Goal: Find specific page/section: Find specific page/section

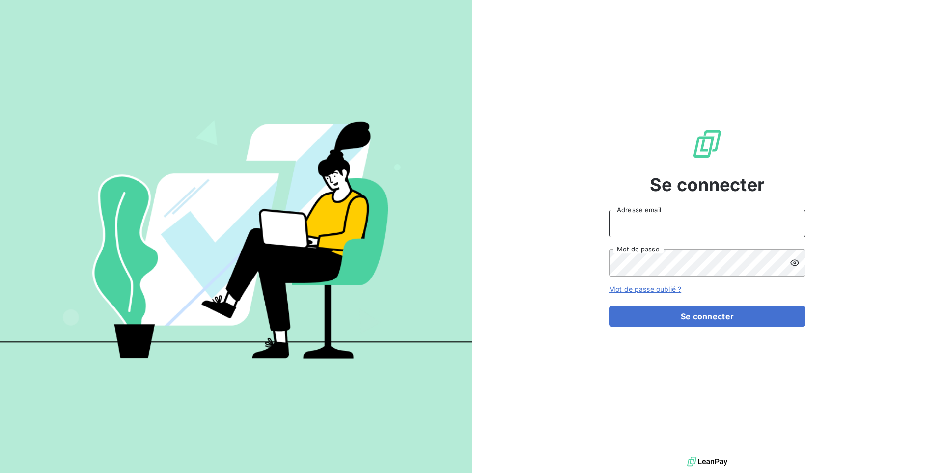
click at [643, 224] on input "Adresse email" at bounding box center [707, 223] width 196 height 27
type input "admin@firstlocation"
click at [609, 306] on button "Se connecter" at bounding box center [707, 316] width 196 height 21
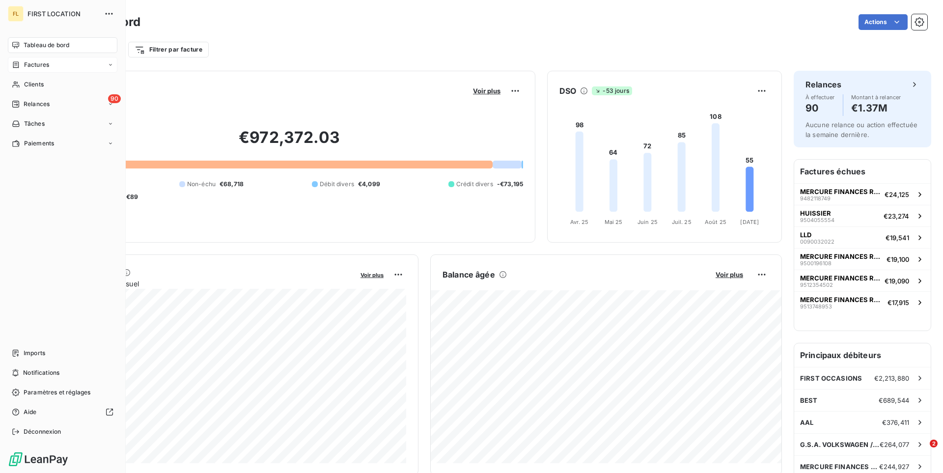
click at [28, 67] on span "Factures" at bounding box center [36, 64] width 25 height 9
click at [14, 63] on icon at bounding box center [16, 65] width 8 height 8
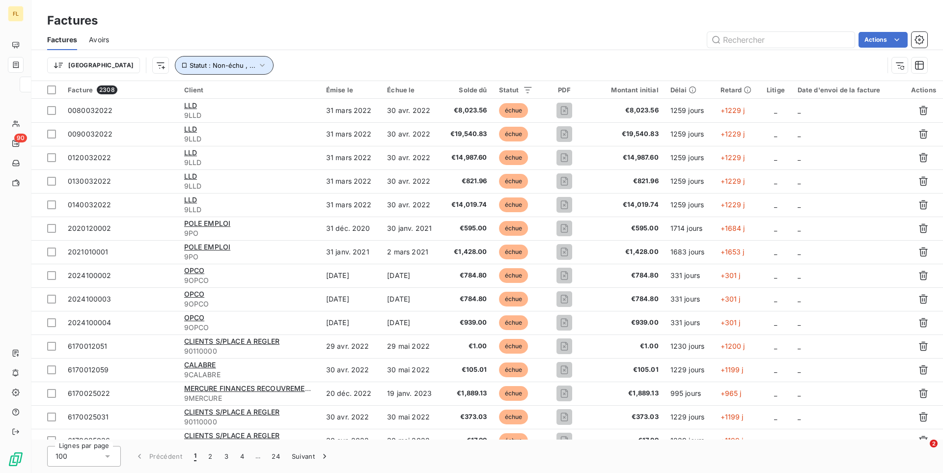
click at [197, 58] on button "Statut : Non-échu , ..." at bounding box center [224, 65] width 99 height 19
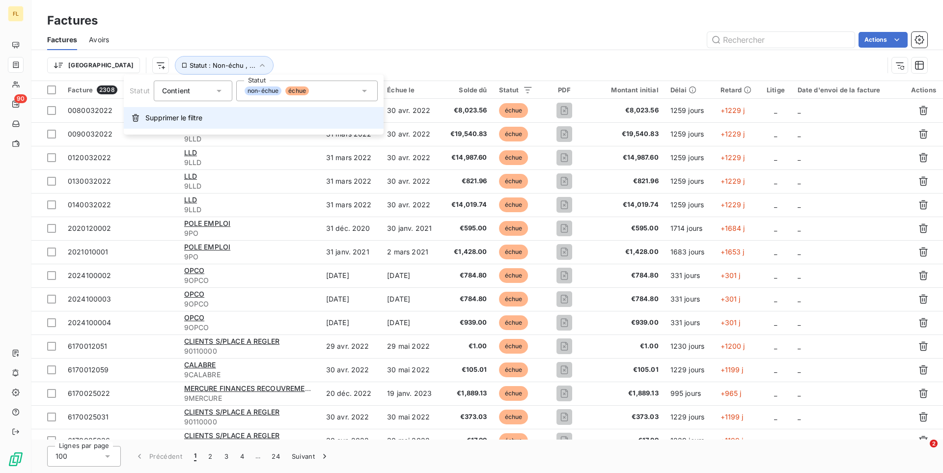
click at [174, 116] on span "Supprimer le filtre" at bounding box center [173, 118] width 57 height 10
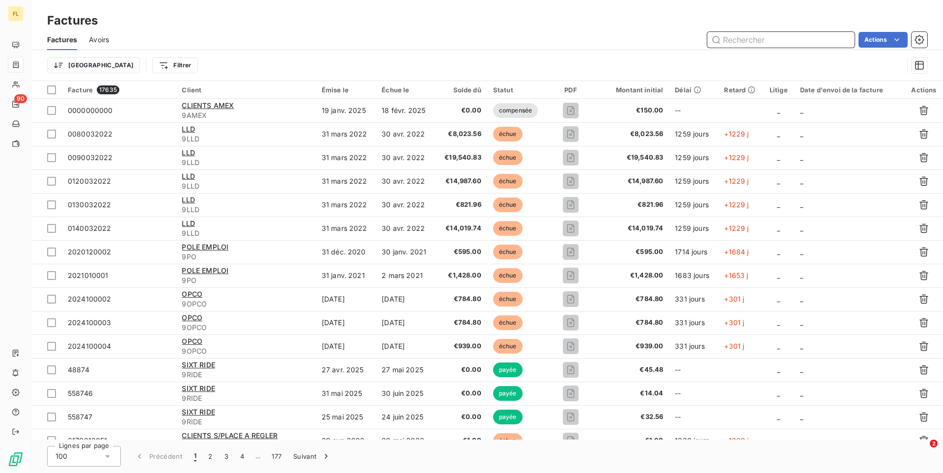
click at [764, 39] on input "text" at bounding box center [780, 40] width 147 height 16
paste input "9512357408"
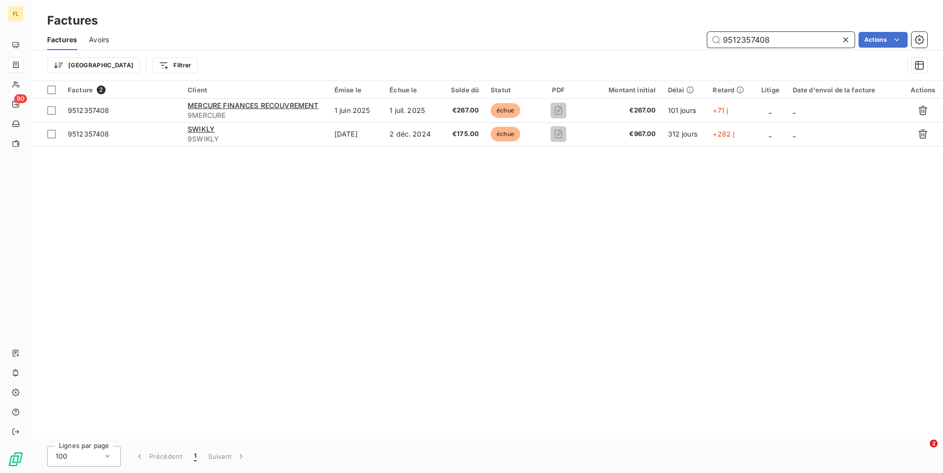
type input "9512357408"
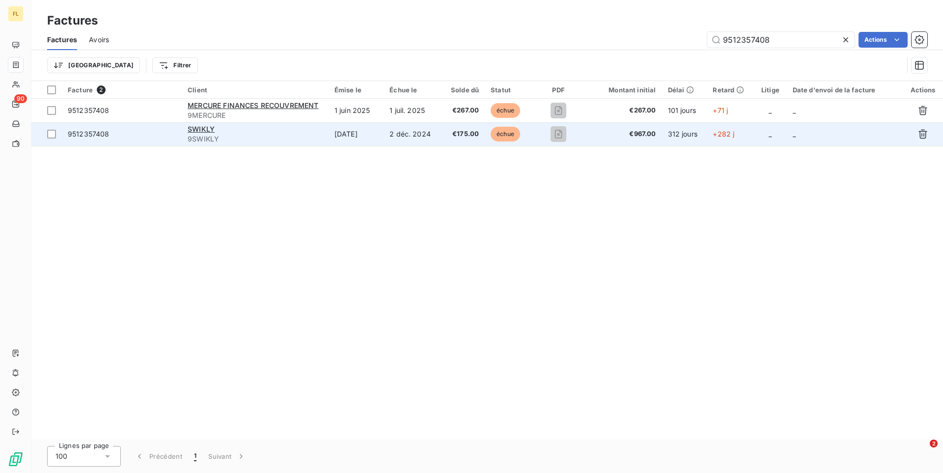
click at [155, 137] on span "9512357408" at bounding box center [122, 134] width 108 height 10
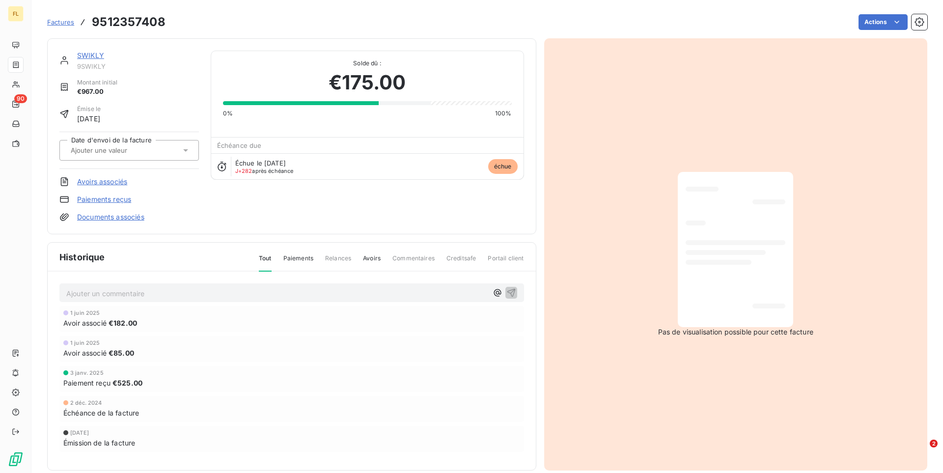
click at [60, 25] on span "Factures" at bounding box center [60, 22] width 27 height 8
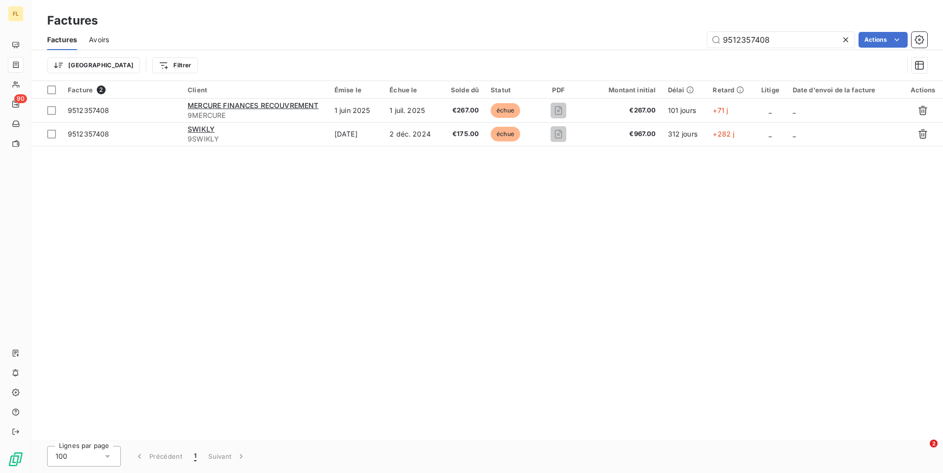
click at [106, 38] on span "Avoirs" at bounding box center [99, 40] width 20 height 10
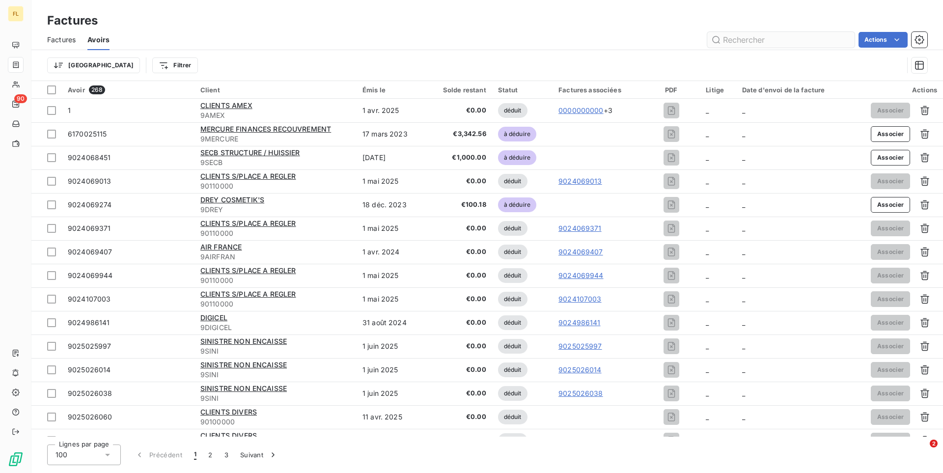
click at [746, 33] on input "text" at bounding box center [780, 40] width 147 height 16
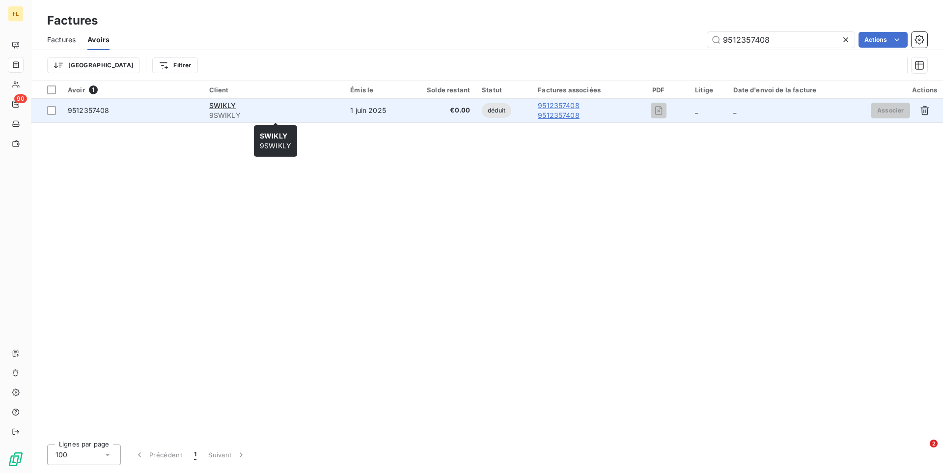
type input "9512357408"
click at [309, 108] on div "SWIKLY" at bounding box center [274, 106] width 130 height 10
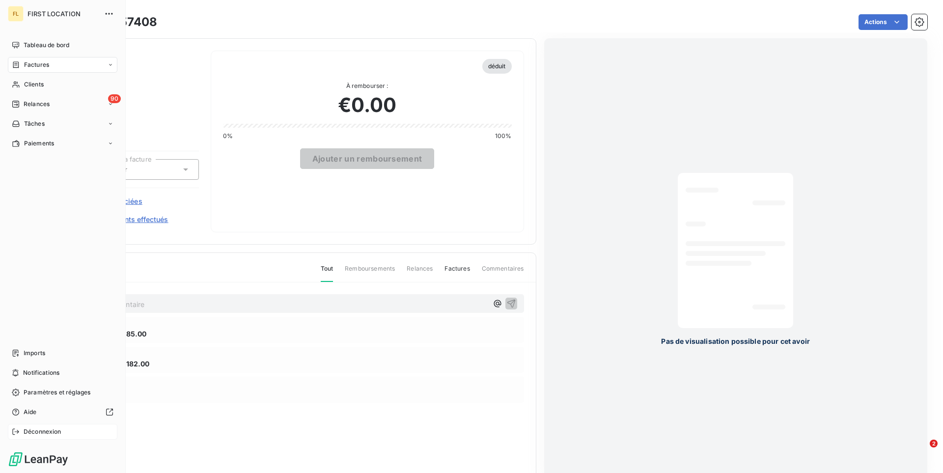
click at [48, 429] on span "Déconnexion" at bounding box center [43, 431] width 38 height 9
